Goal: Task Accomplishment & Management: Manage account settings

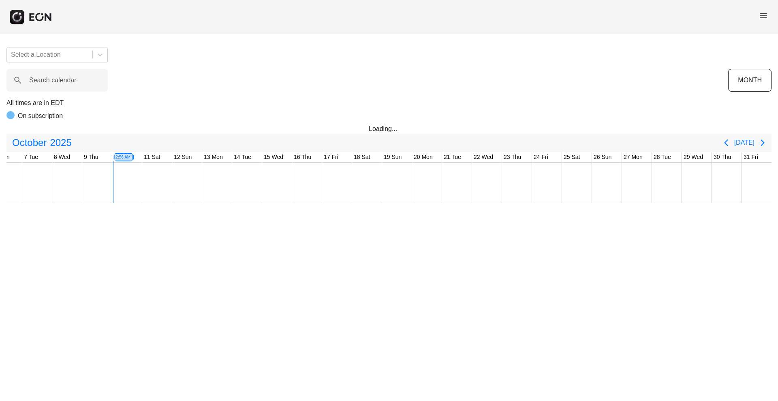
scroll to position [0, 164]
click at [536, 14] on span "menu" at bounding box center [764, 16] width 10 height 10
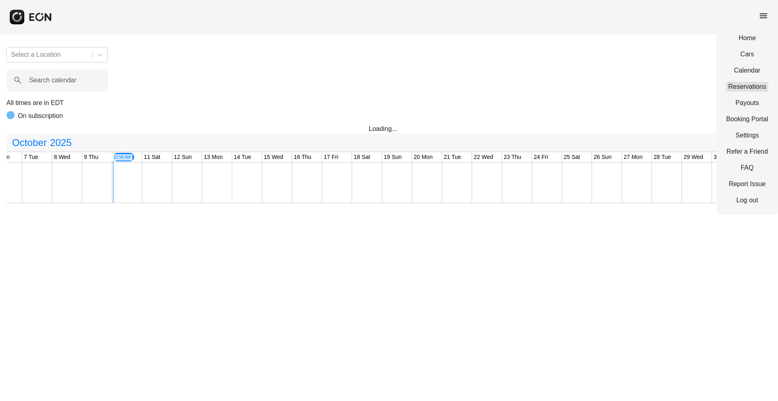
click at [536, 82] on link "Reservations" at bounding box center [747, 87] width 42 height 10
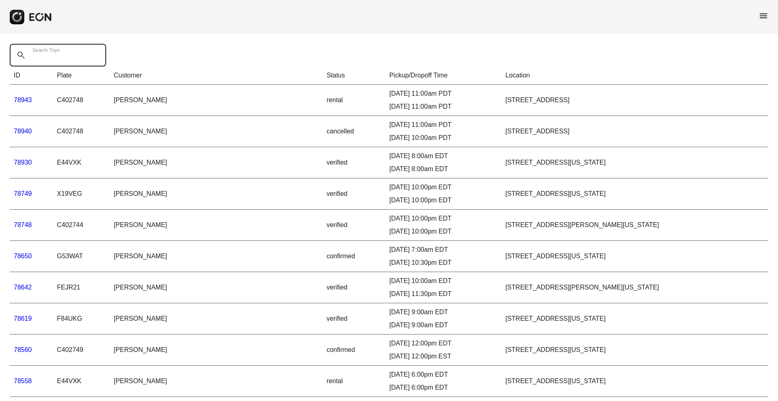
click at [79, 57] on Trips "Search Trips" at bounding box center [58, 55] width 96 height 23
paste Trips "*****"
type Trips "*****"
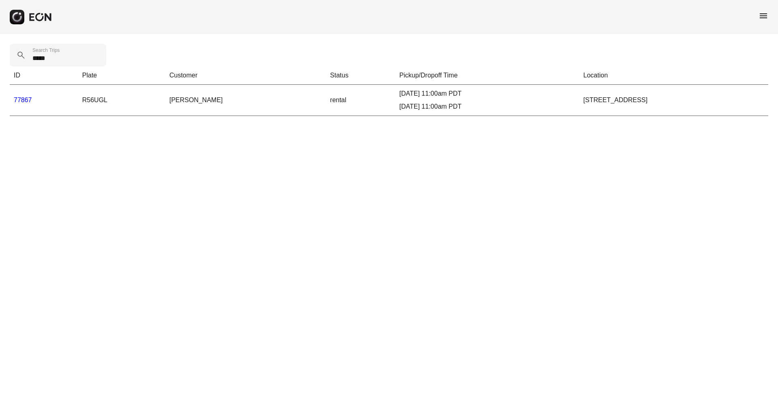
click at [19, 94] on td "77867" at bounding box center [44, 100] width 68 height 31
click at [19, 102] on link "77867" at bounding box center [23, 99] width 18 height 7
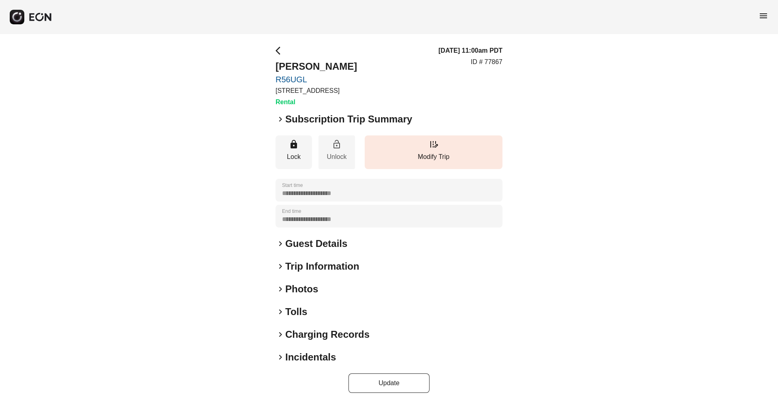
scroll to position [4, 0]
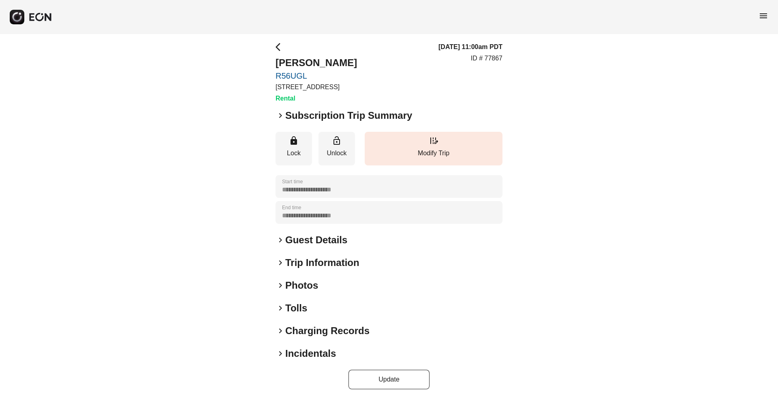
click at [298, 312] on h2 "Tolls" at bounding box center [296, 307] width 22 height 13
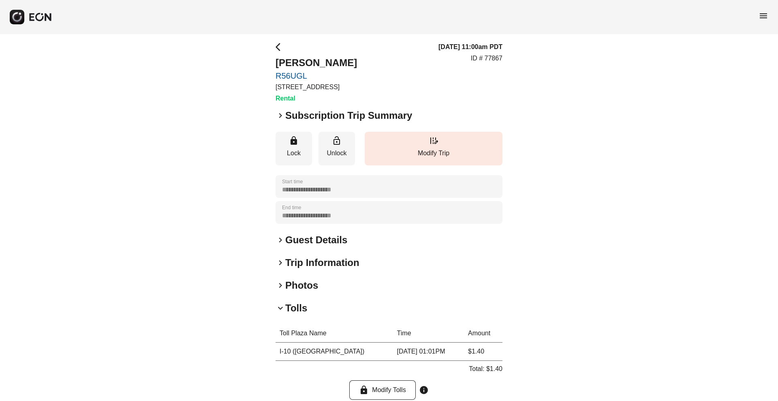
scroll to position [102, 0]
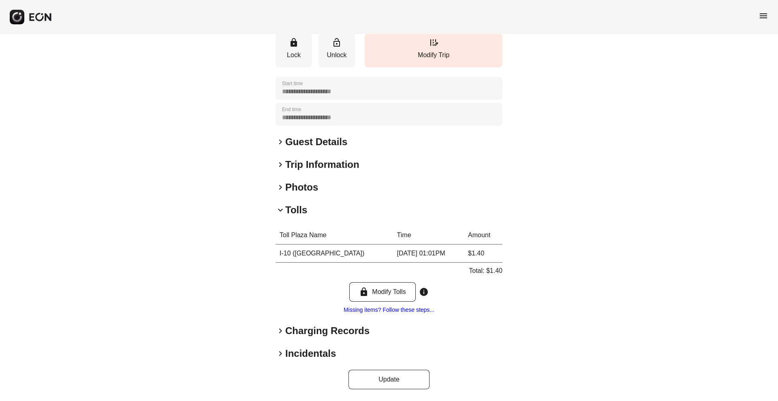
click at [496, 269] on p "Total: $1.40" at bounding box center [486, 271] width 34 height 10
click at [506, 271] on div "**********" at bounding box center [389, 166] width 778 height 468
click at [496, 270] on p "Total: $1.40" at bounding box center [486, 271] width 34 height 10
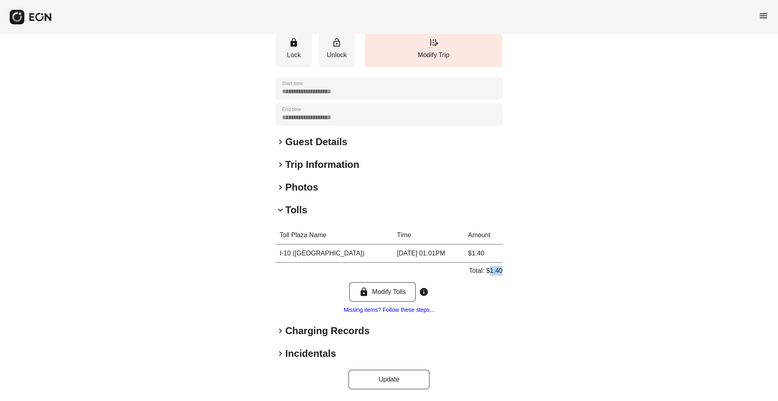
copy p "1.40"
click at [292, 207] on h2 "Tolls" at bounding box center [296, 209] width 22 height 13
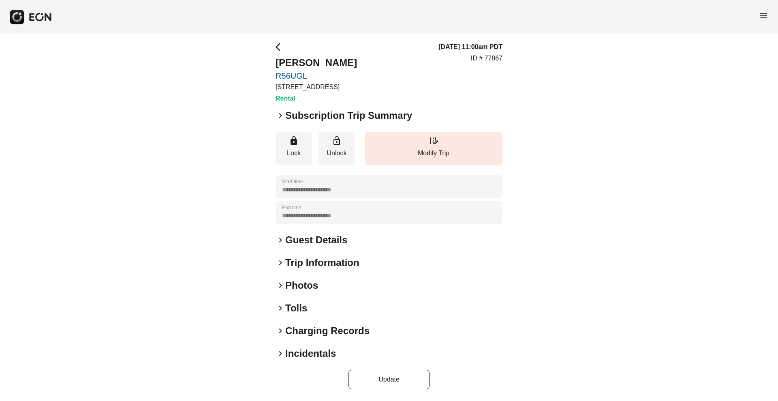
scroll to position [4, 0]
click at [292, 330] on h2 "Charging Records" at bounding box center [327, 330] width 84 height 13
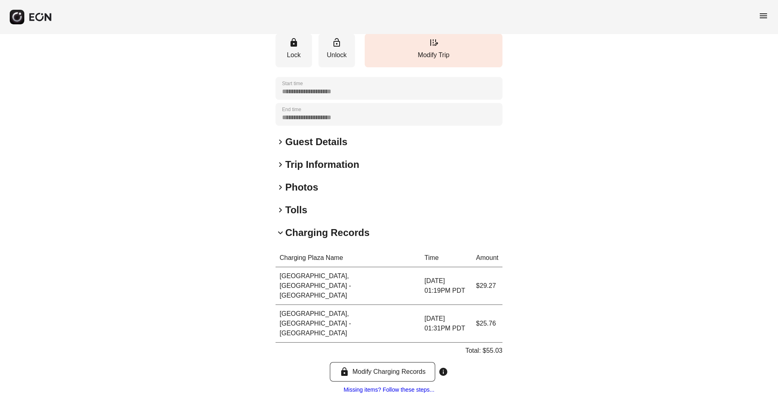
scroll to position [139, 0]
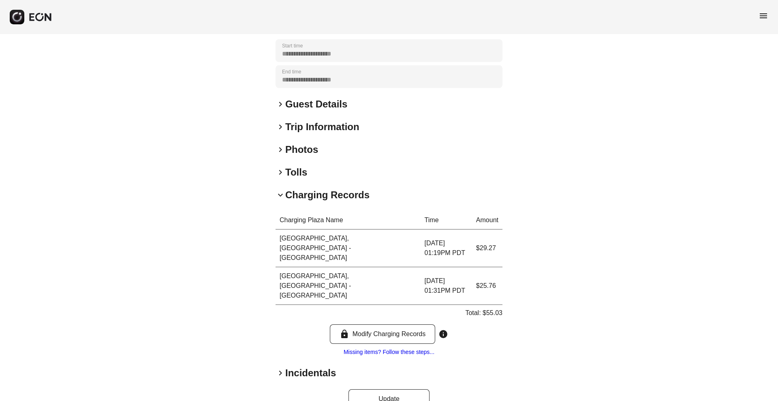
click at [488, 308] on p "Total: $55.03" at bounding box center [483, 313] width 37 height 10
copy p "55.03"
click at [488, 308] on p "Total: $55.03" at bounding box center [483, 313] width 37 height 10
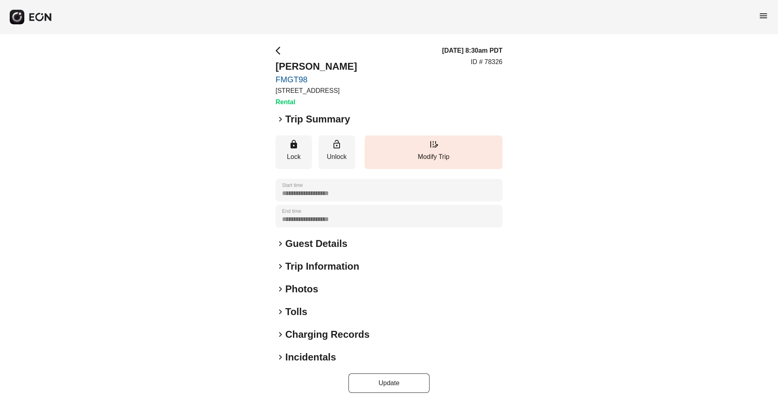
click at [295, 312] on h2 "Tolls" at bounding box center [296, 311] width 22 height 13
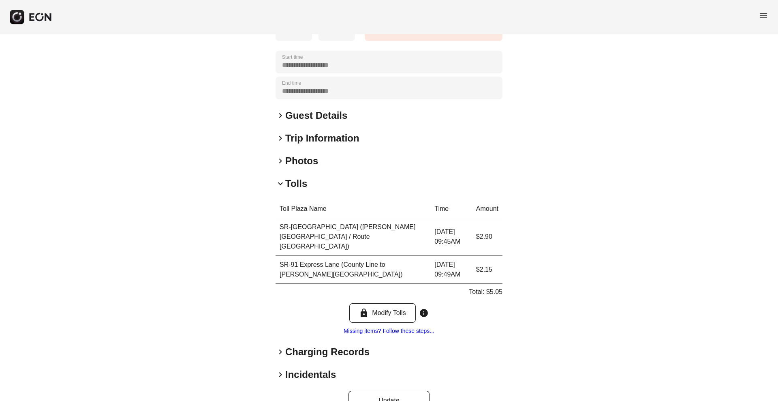
scroll to position [132, 0]
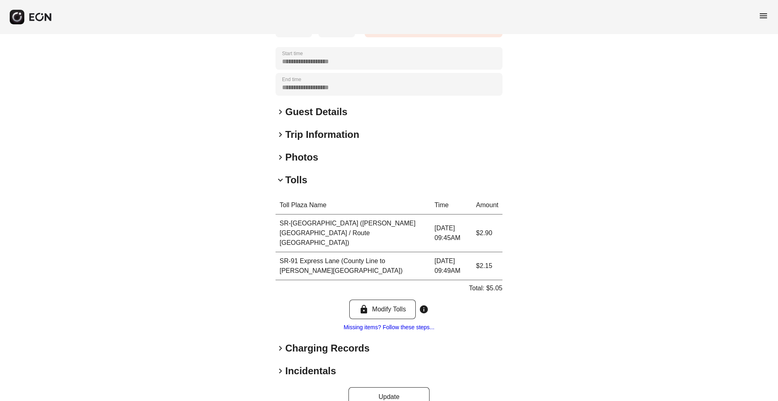
click at [498, 283] on p "Total: $5.05" at bounding box center [486, 288] width 34 height 10
copy p "5.05"
click at [292, 178] on h2 "Tolls" at bounding box center [296, 179] width 22 height 13
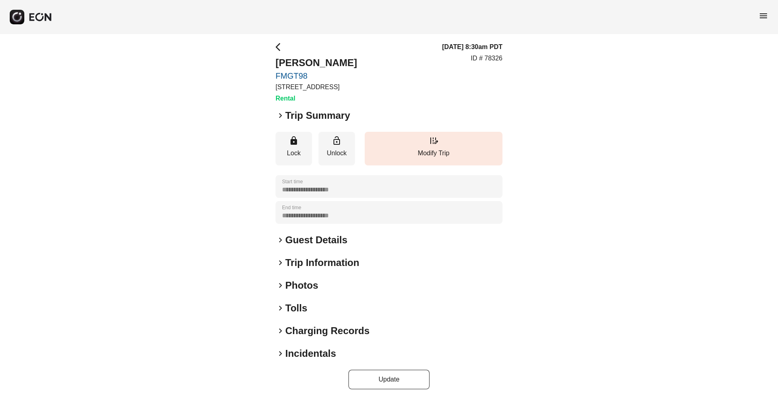
scroll to position [4, 0]
drag, startPoint x: 281, startPoint y: 323, endPoint x: 289, endPoint y: 331, distance: 11.5
click at [289, 331] on div "**********" at bounding box center [389, 215] width 227 height 347
click at [289, 331] on h2 "Charging Records" at bounding box center [327, 330] width 84 height 13
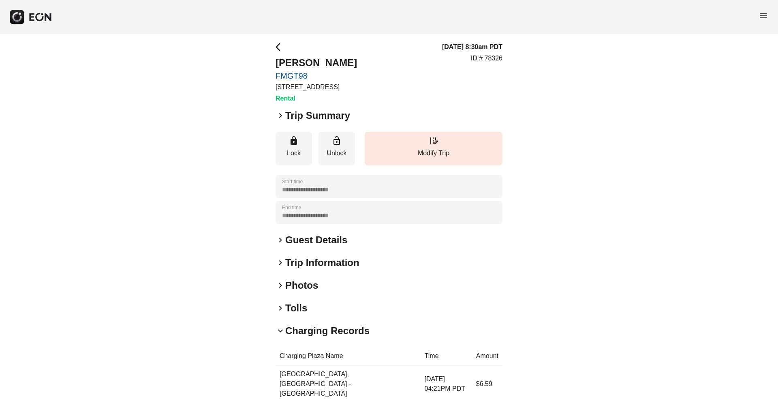
scroll to position [102, 0]
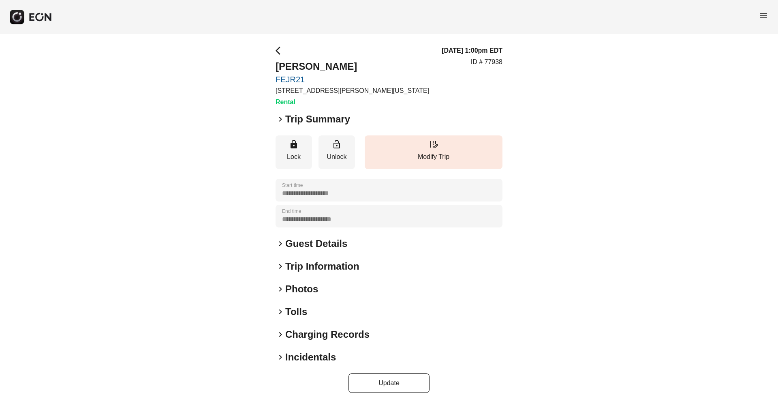
scroll to position [4, 0]
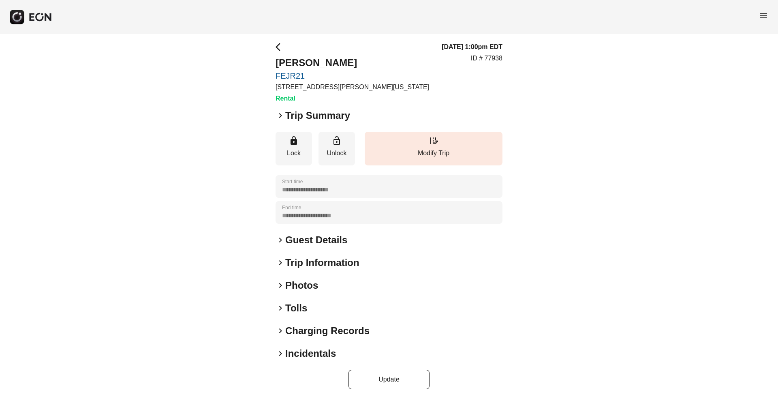
click at [295, 308] on h2 "Tolls" at bounding box center [296, 307] width 22 height 13
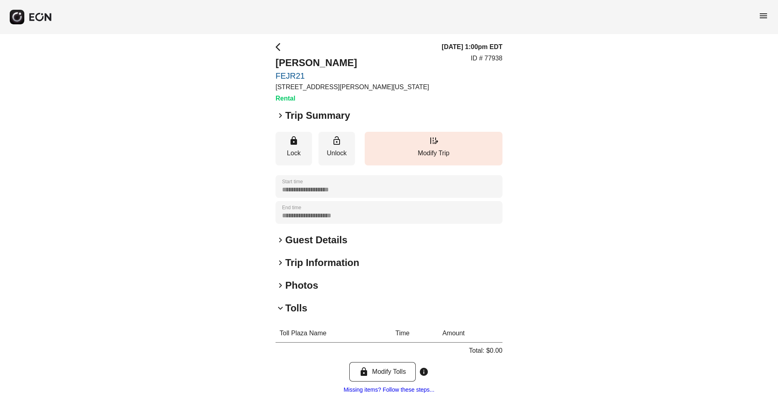
scroll to position [83, 0]
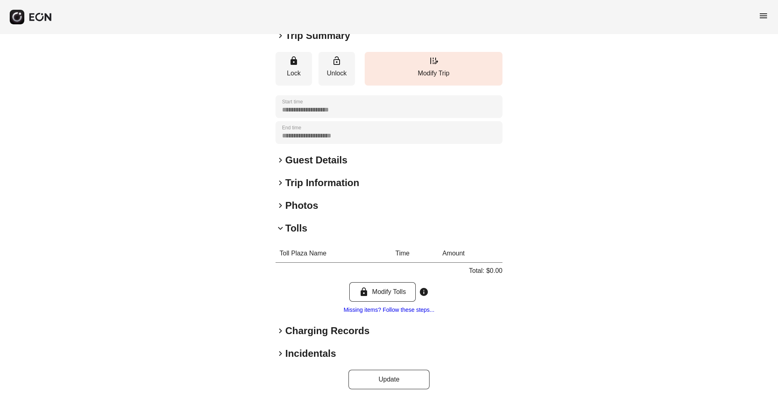
click at [291, 327] on h2 "Charging Records" at bounding box center [327, 330] width 84 height 13
